Goal: Information Seeking & Learning: Learn about a topic

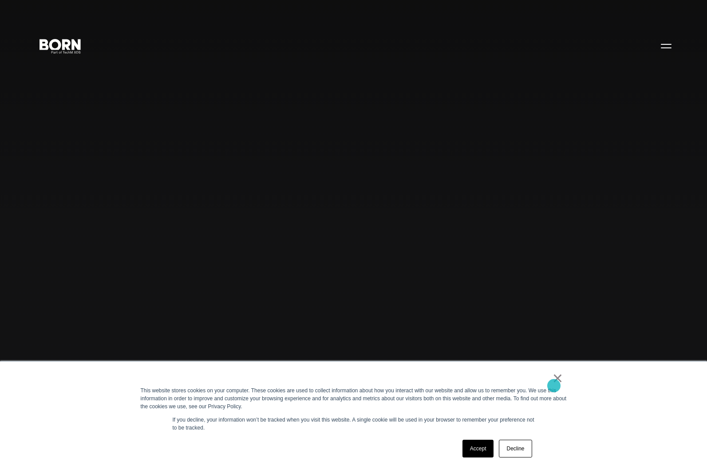
click at [554, 382] on link "×" at bounding box center [557, 378] width 11 height 8
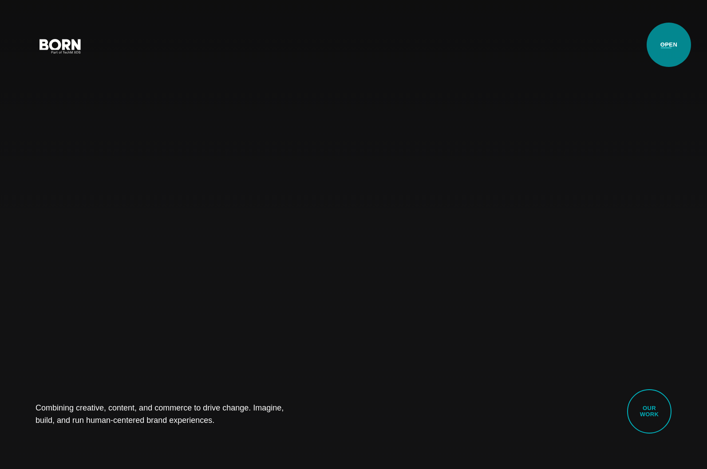
click at [667, 45] on button "Primary Menu" at bounding box center [665, 45] width 21 height 19
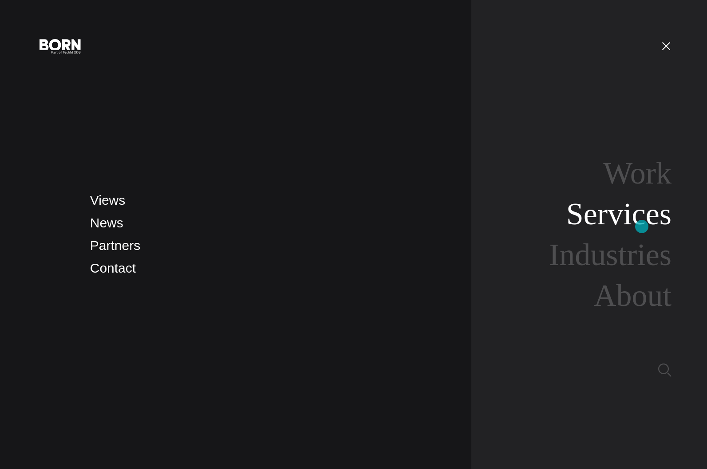
click at [642, 227] on link "Services" at bounding box center [618, 214] width 105 height 34
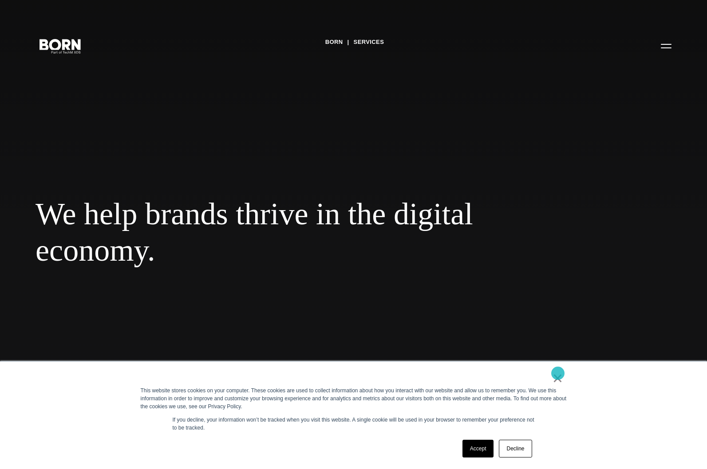
click at [558, 374] on link "×" at bounding box center [557, 378] width 11 height 8
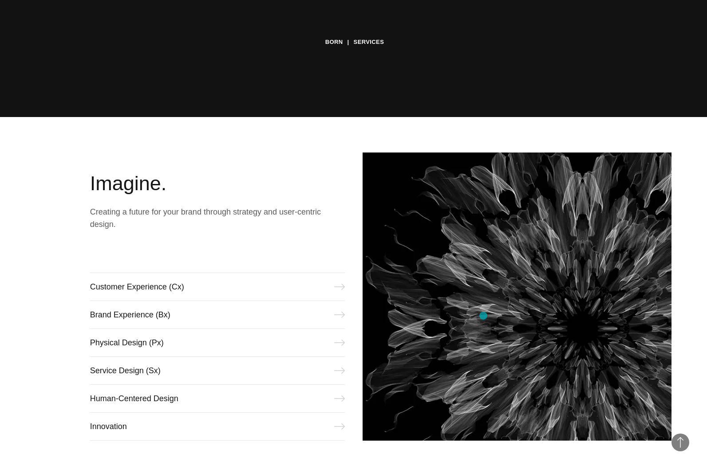
scroll to position [444, 0]
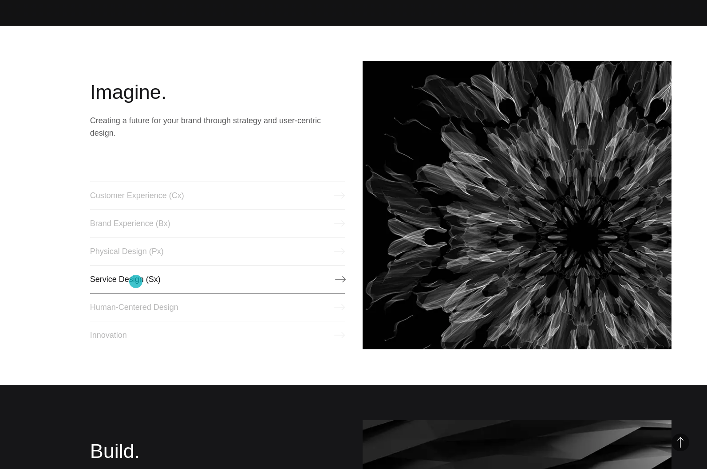
click at [136, 282] on link "Service Design (Sx)" at bounding box center [217, 279] width 255 height 28
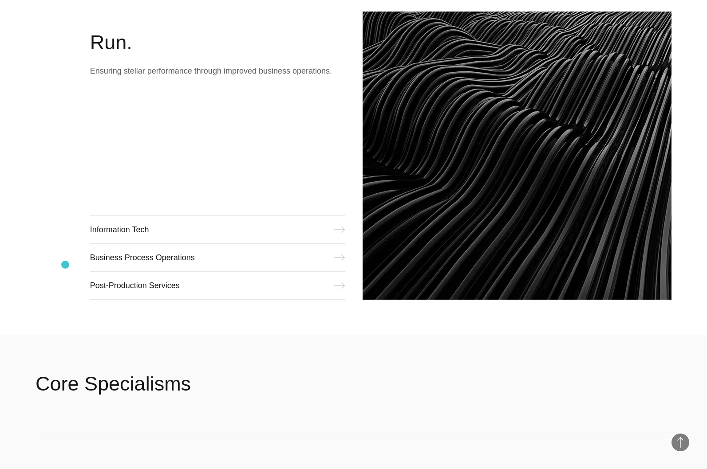
scroll to position [1213, 0]
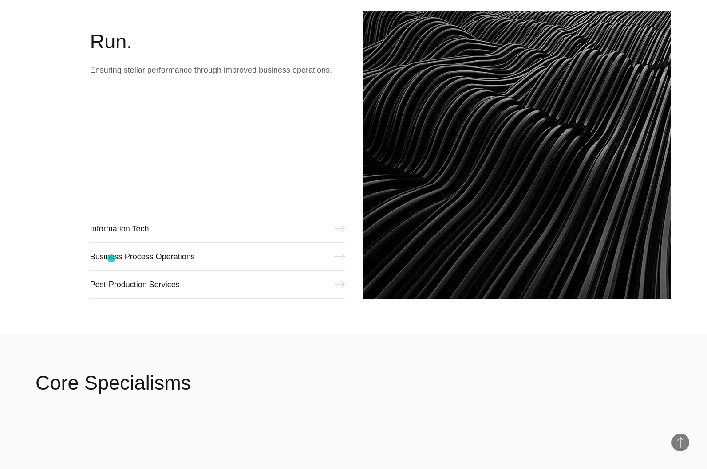
click at [111, 259] on span "economy." at bounding box center [288, 250] width 506 height 36
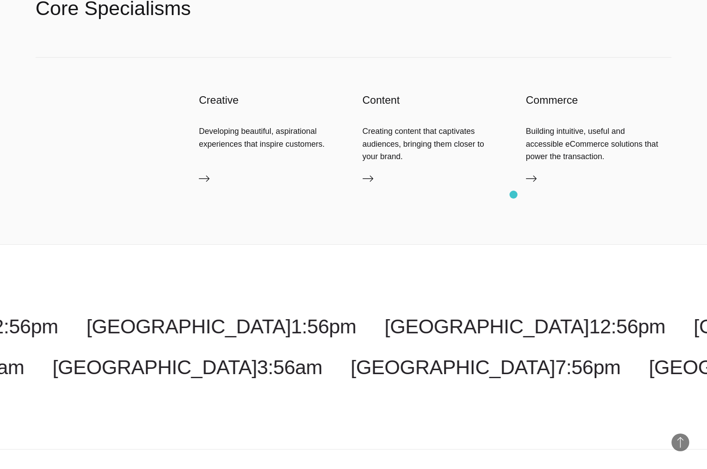
scroll to position [1587, 0]
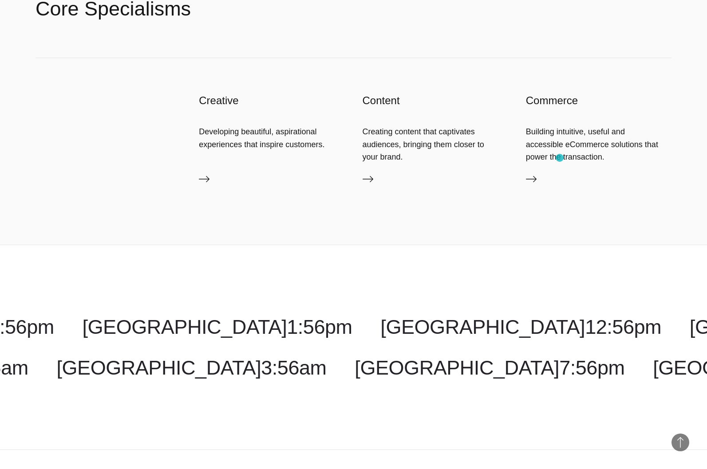
click at [559, 158] on div "Building intuitive, useful and accessible eCommerce solutions that power the tr…" at bounding box center [599, 145] width 146 height 38
click at [531, 179] on icon at bounding box center [531, 179] width 11 height 6
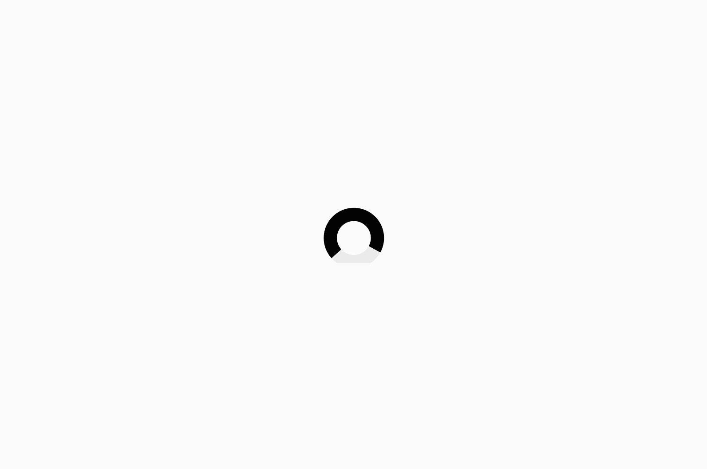
scroll to position [158, 0]
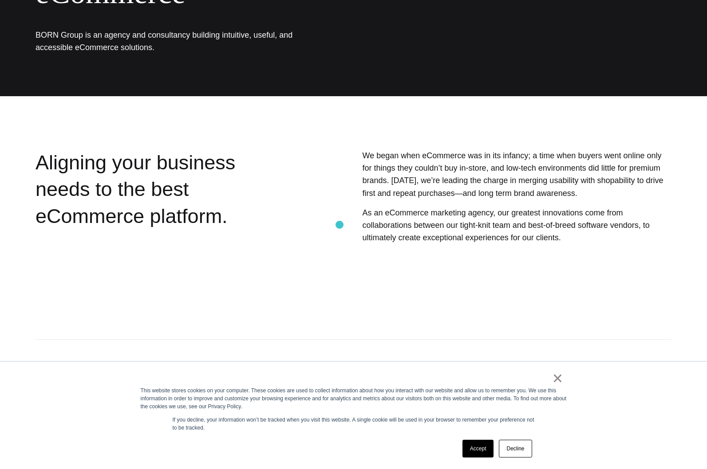
scroll to position [142, 0]
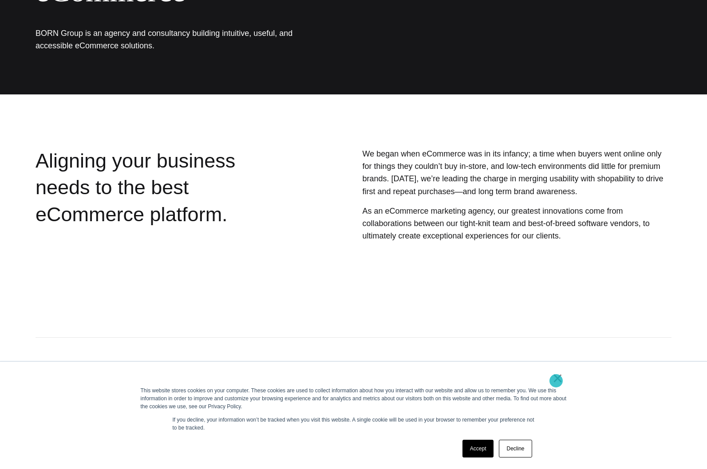
click at [556, 381] on link "×" at bounding box center [557, 378] width 11 height 8
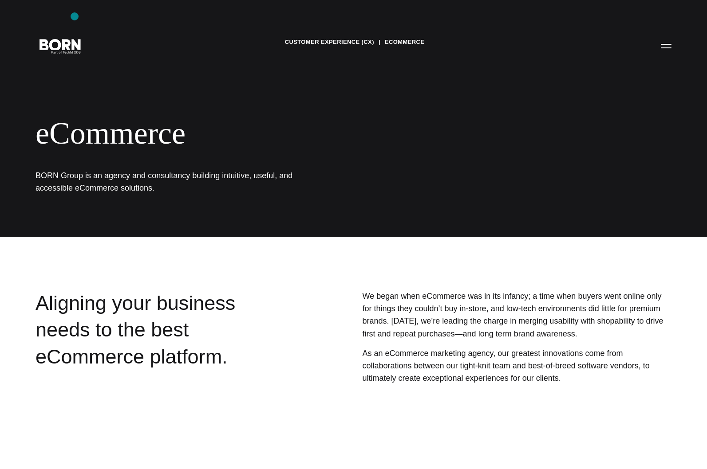
scroll to position [0, 0]
click at [54, 42] on icon ".st0{display:none;} .st1{display:inline;} .st2{font-family:'HelveticaNeue-Mediu…" at bounding box center [60, 45] width 57 height 23
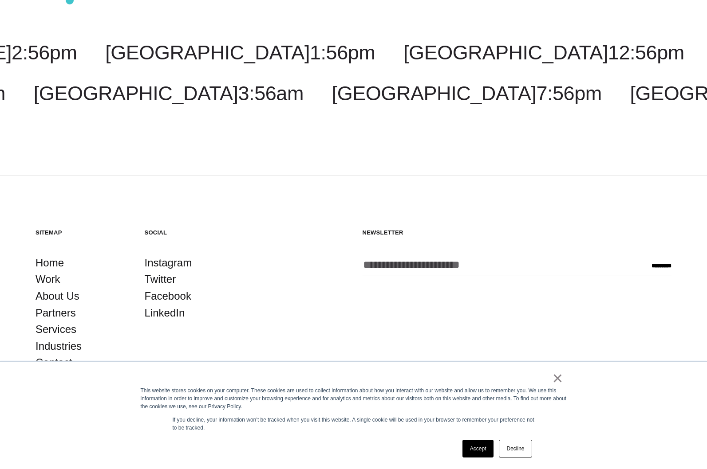
scroll to position [3131, 0]
